Goal: Task Accomplishment & Management: Use online tool/utility

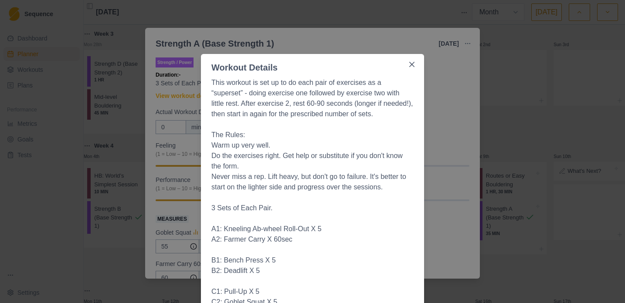
select select "month"
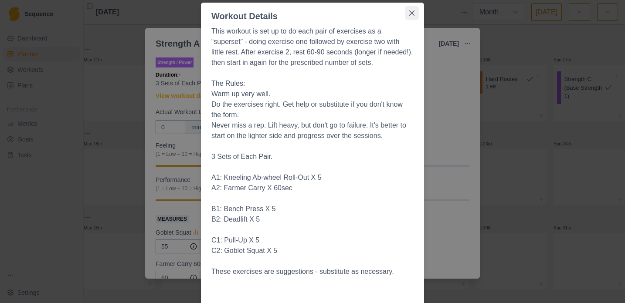
click at [411, 14] on icon "Close" at bounding box center [411, 12] width 5 height 5
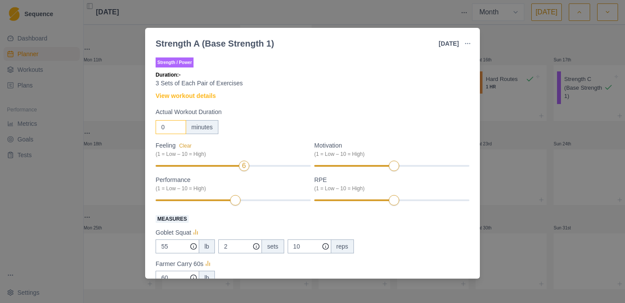
drag, startPoint x: 166, startPoint y: 126, endPoint x: 157, endPoint y: 126, distance: 8.7
click at [159, 127] on input "0" at bounding box center [171, 127] width 31 height 14
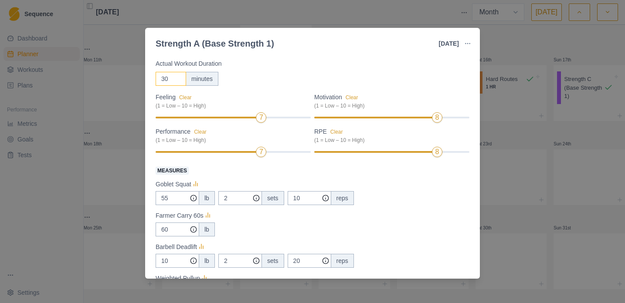
scroll to position [52, 0]
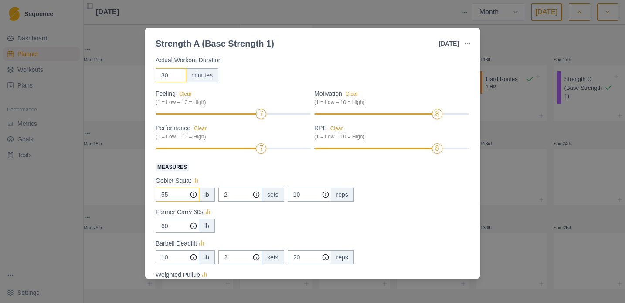
type input "30"
drag, startPoint x: 169, startPoint y: 196, endPoint x: 138, endPoint y: 196, distance: 31.0
click at [140, 197] on div "Strength A (Base Strength 1) [DATE] Link To Goal View Workout Metrics Edit Orig…" at bounding box center [312, 151] width 625 height 303
type input "6"
type input "70"
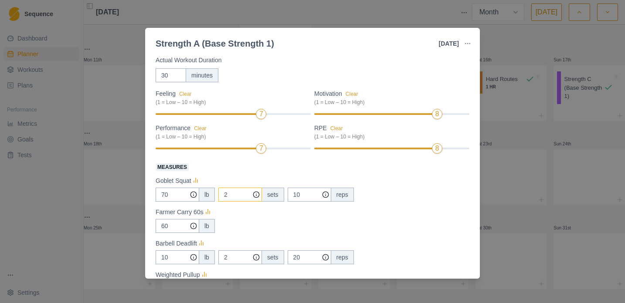
drag, startPoint x: 235, startPoint y: 196, endPoint x: 208, endPoint y: 191, distance: 27.1
click at [208, 191] on div "70 lb 2 sets 10 reps" at bounding box center [313, 195] width 314 height 14
type input "3"
drag, startPoint x: 301, startPoint y: 194, endPoint x: 286, endPoint y: 191, distance: 16.0
click at [286, 192] on div "70 lb 3 sets 10 reps" at bounding box center [313, 195] width 314 height 14
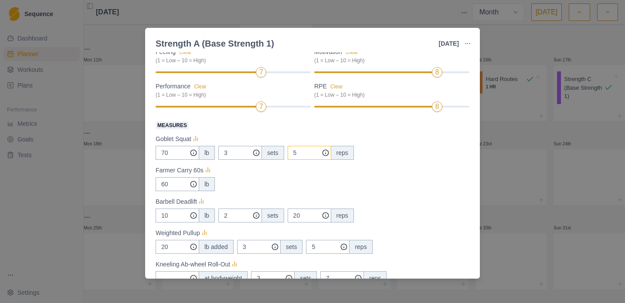
scroll to position [95, 0]
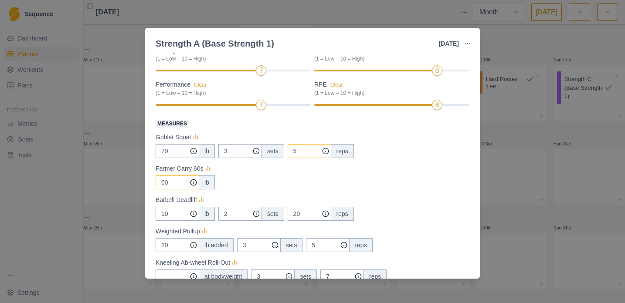
type input "5"
drag, startPoint x: 175, startPoint y: 185, endPoint x: 156, endPoint y: 183, distance: 19.7
click at [157, 158] on input "60" at bounding box center [178, 151] width 44 height 14
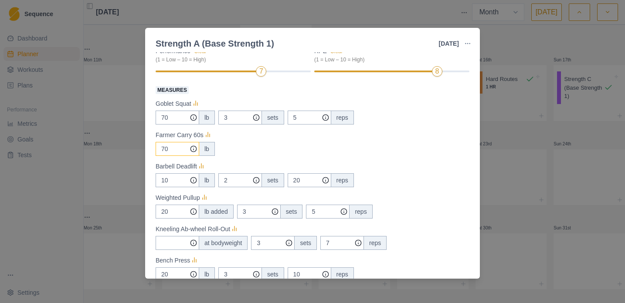
scroll to position [140, 0]
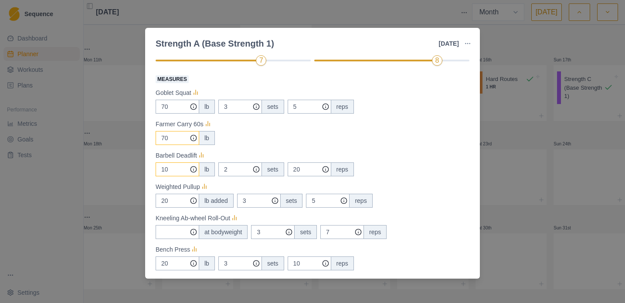
type input "70"
drag, startPoint x: 173, startPoint y: 169, endPoint x: 157, endPoint y: 167, distance: 16.8
click at [157, 114] on input "10" at bounding box center [178, 107] width 44 height 14
type input "35"
drag, startPoint x: 242, startPoint y: 170, endPoint x: 205, endPoint y: 170, distance: 36.6
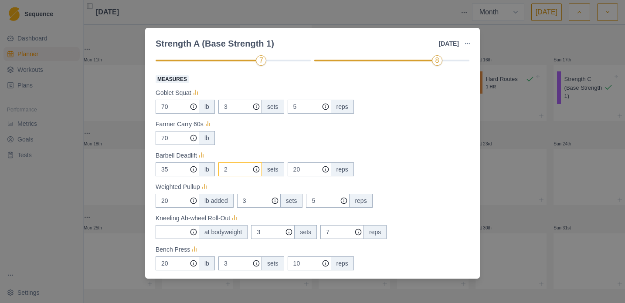
click at [206, 170] on div "35 lb 2 sets 20 reps" at bounding box center [313, 170] width 314 height 14
type input "3"
drag, startPoint x: 306, startPoint y: 169, endPoint x: 281, endPoint y: 167, distance: 24.9
click at [282, 167] on div "35 lb 3 sets 20 reps" at bounding box center [313, 170] width 314 height 14
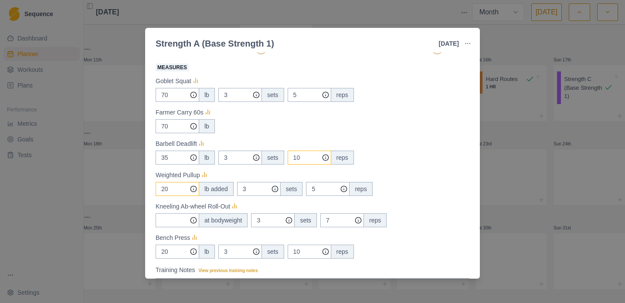
type input "10"
drag, startPoint x: 174, startPoint y: 189, endPoint x: 160, endPoint y: 187, distance: 14.1
click at [160, 102] on input "20" at bounding box center [178, 95] width 44 height 14
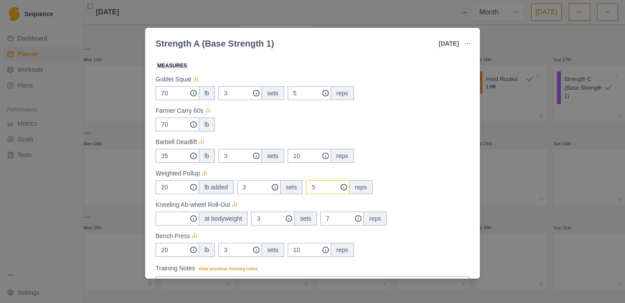
click at [318, 100] on input "5" at bounding box center [310, 93] width 44 height 14
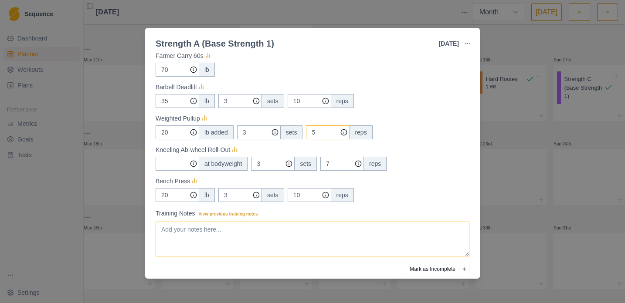
scroll to position [209, 0]
click at [254, 227] on textarea "Training Notes View previous training notes" at bounding box center [313, 238] width 314 height 35
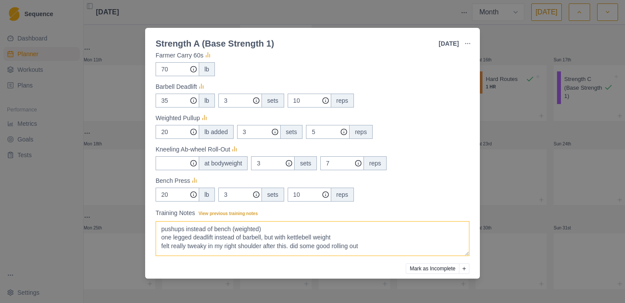
drag, startPoint x: 379, startPoint y: 246, endPoint x: 298, endPoint y: 249, distance: 81.6
click at [298, 249] on textarea "pushups instead of bench (weighted) one legged deadlift instead of barbell, but…" at bounding box center [313, 238] width 314 height 35
drag, startPoint x: 296, startPoint y: 247, endPoint x: 371, endPoint y: 244, distance: 74.6
click at [371, 247] on textarea "pushups instead of bench (weighted) one legged deadlift instead of barbell, but…" at bounding box center [313, 238] width 314 height 35
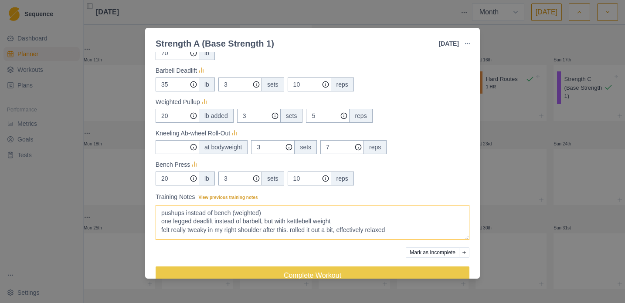
scroll to position [242, 0]
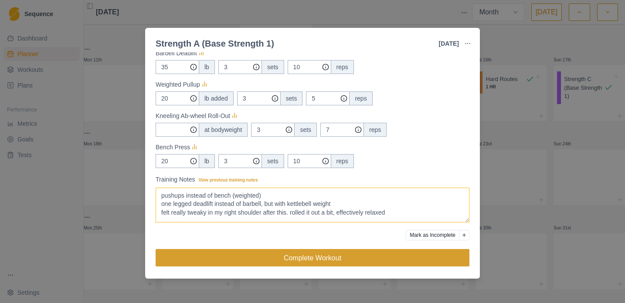
type textarea "pushups instead of bench (weighted) one legged deadlift instead of barbell, but…"
click at [369, 261] on button "Complete Workout" at bounding box center [313, 257] width 314 height 17
